Goal: Complete application form

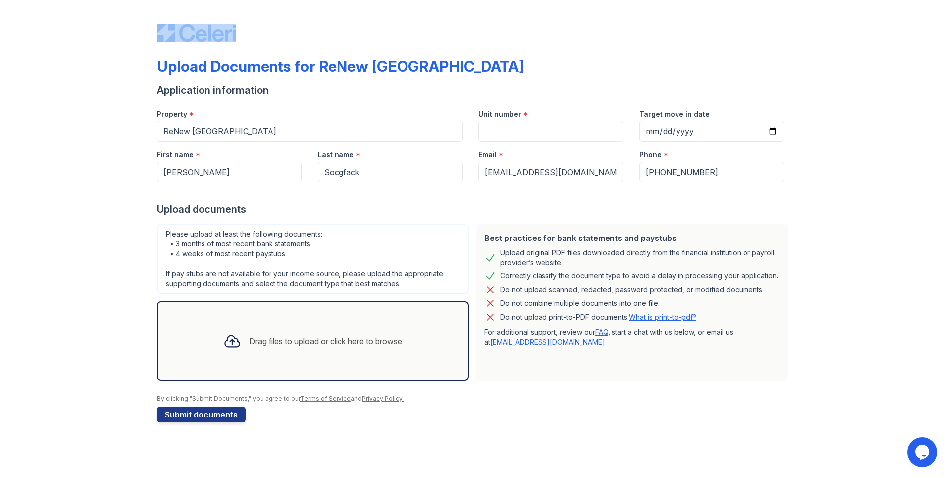
drag, startPoint x: 244, startPoint y: 29, endPoint x: 183, endPoint y: 36, distance: 61.9
click at [183, 36] on div at bounding box center [474, 23] width 635 height 38
drag, startPoint x: 183, startPoint y: 36, endPoint x: 192, endPoint y: 33, distance: 10.0
click at [538, 133] on input "Unit number" at bounding box center [550, 131] width 145 height 21
paste input "- T-1"
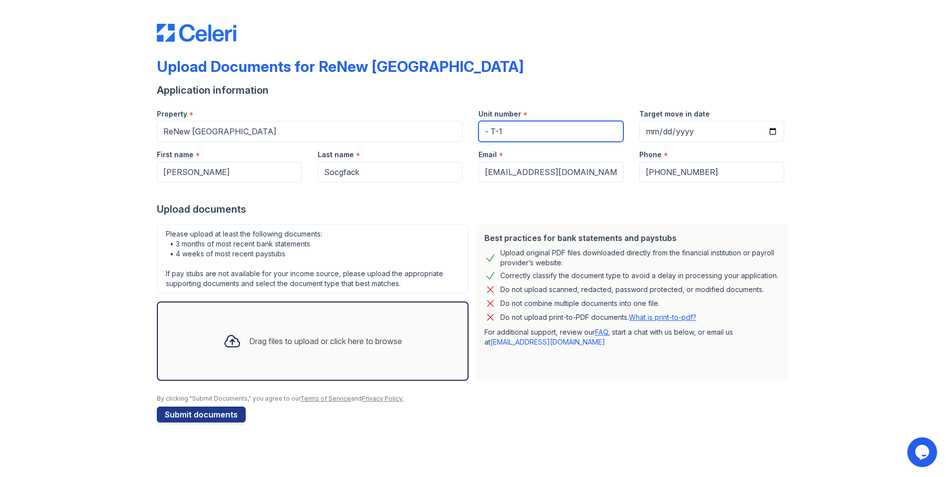
click at [487, 133] on input "- T-1" at bounding box center [550, 131] width 145 height 21
type input "T-1"
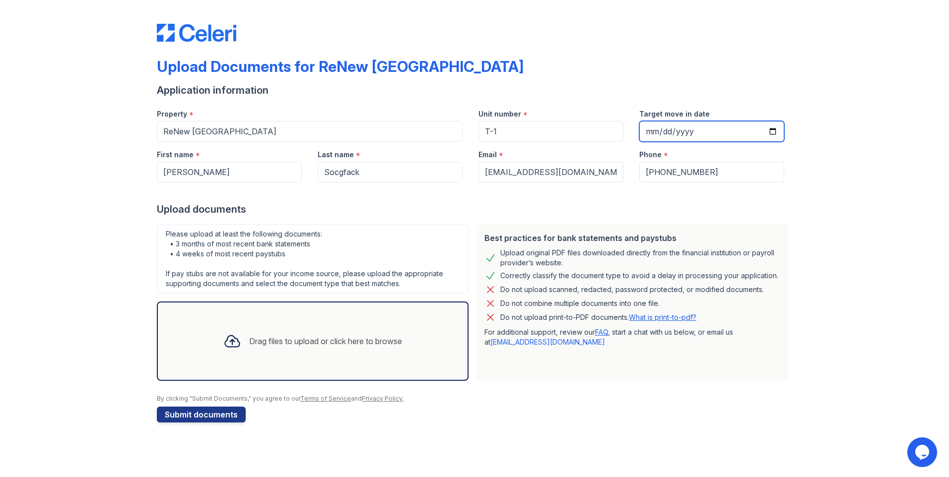
click at [775, 133] on input "Target move in date" at bounding box center [711, 131] width 145 height 21
type input "[DATE]"
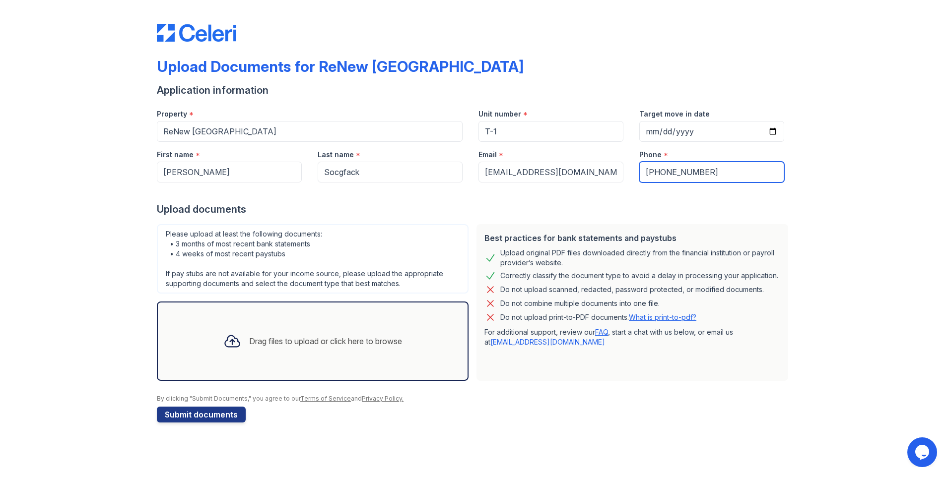
click at [718, 174] on input "[PHONE_NUMBER]" at bounding box center [711, 172] width 145 height 21
type input "[PHONE_NUMBER]"
click at [319, 334] on div "Drag files to upload or click here to browse" at bounding box center [312, 342] width 195 height 34
